Goal: Transaction & Acquisition: Purchase product/service

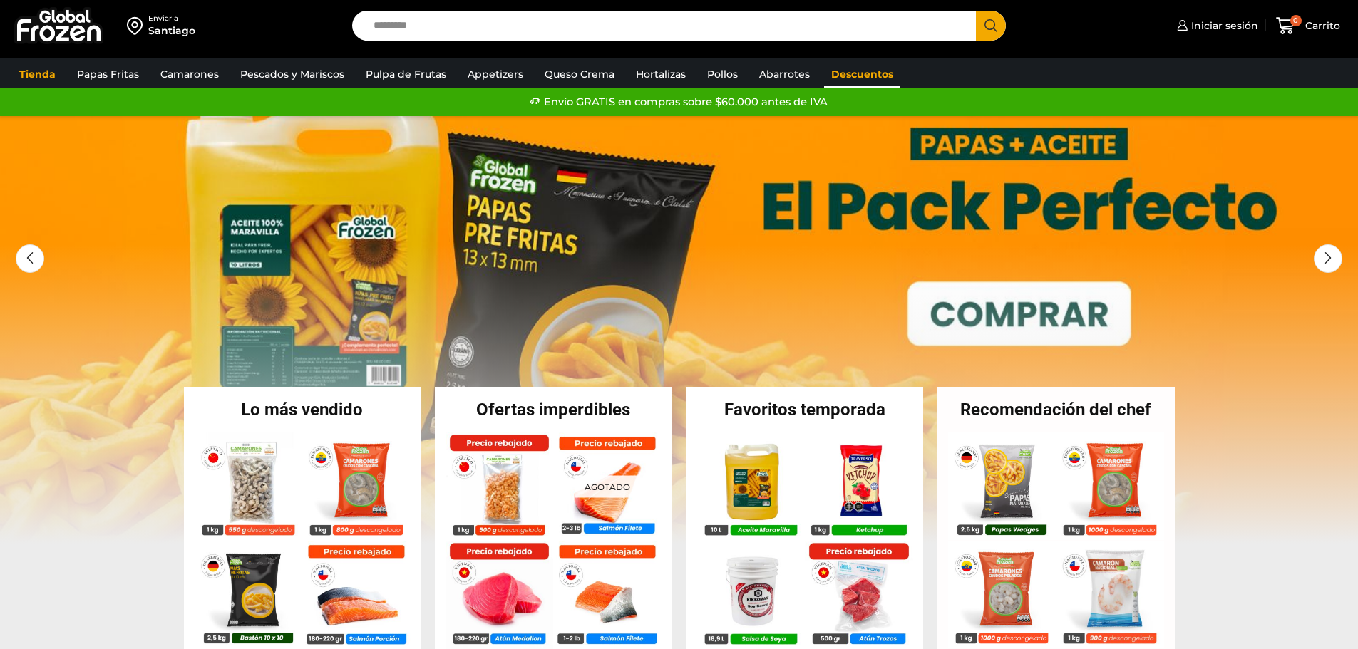
click at [831, 76] on link "Descuentos" at bounding box center [862, 74] width 76 height 27
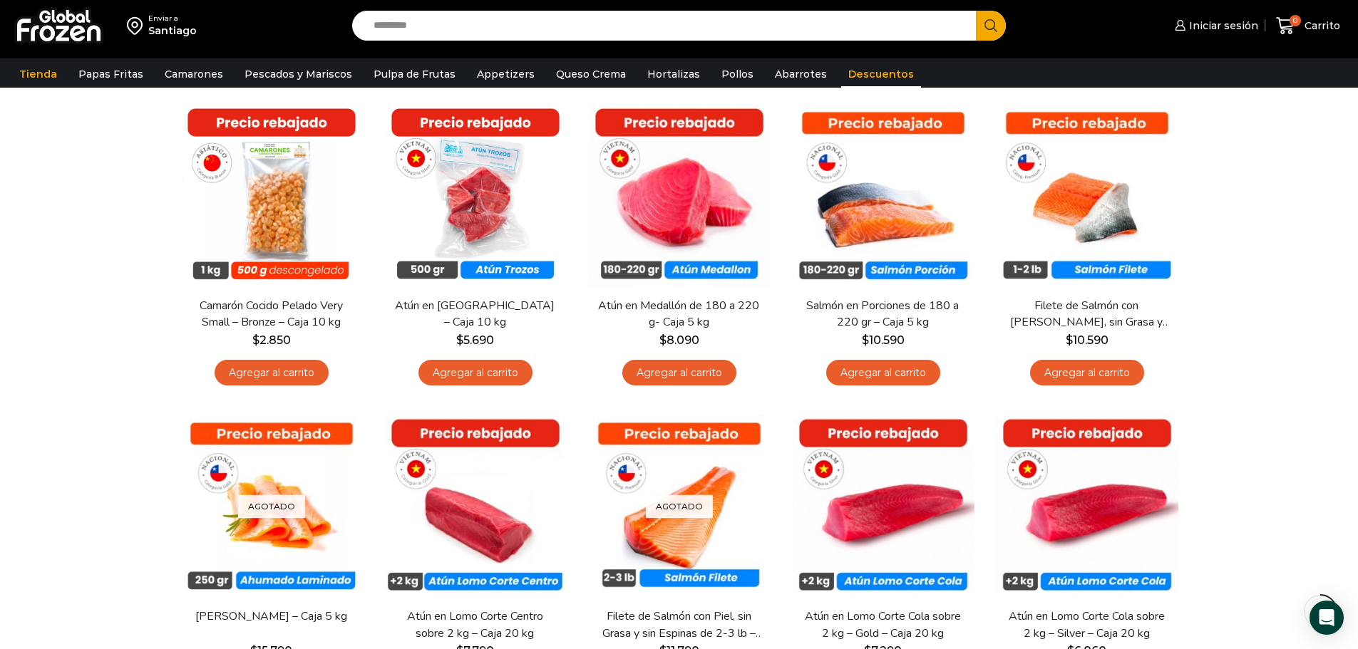
scroll to position [143, 0]
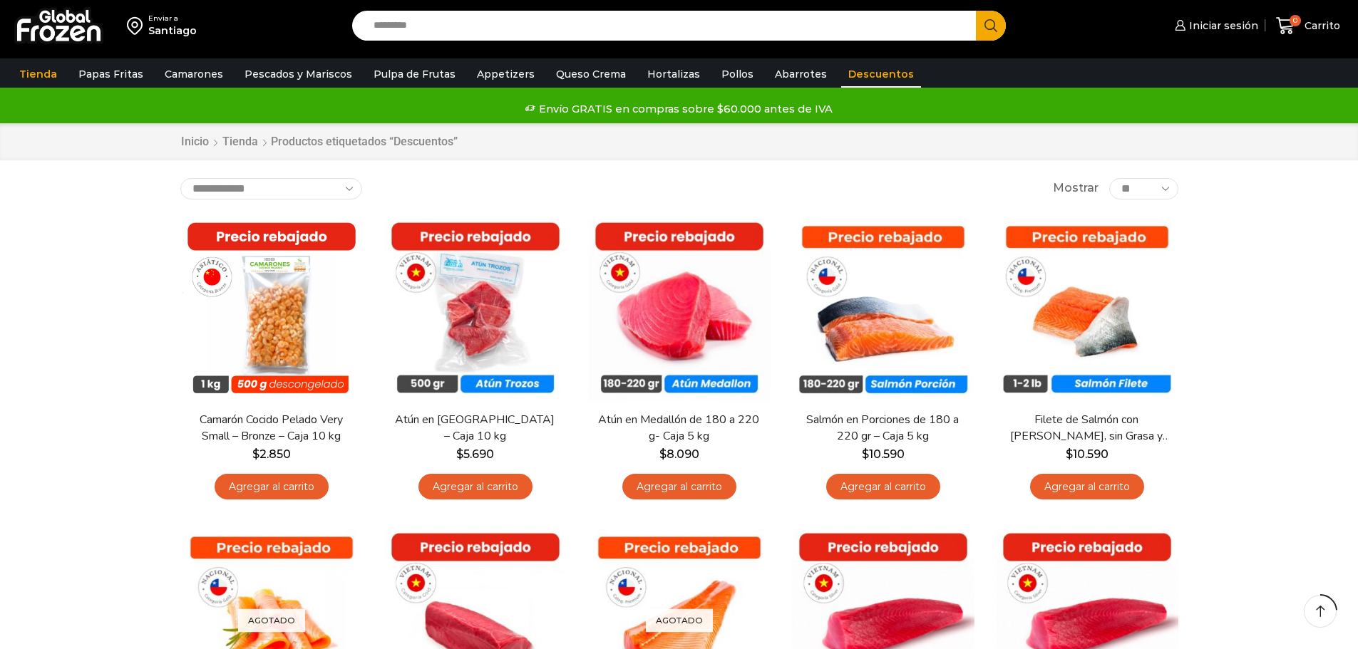
scroll to position [143, 0]
